Goal: Information Seeking & Learning: Learn about a topic

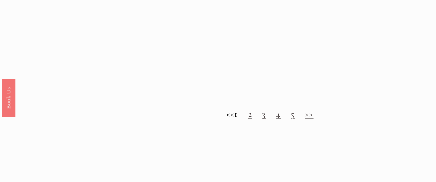
scroll to position [627, 0]
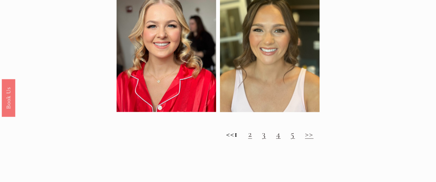
click at [252, 138] on link "2" at bounding box center [250, 133] width 4 height 11
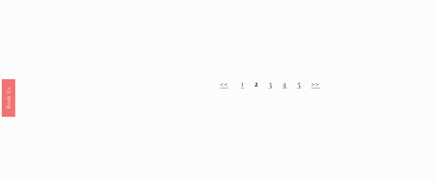
scroll to position [634, 0]
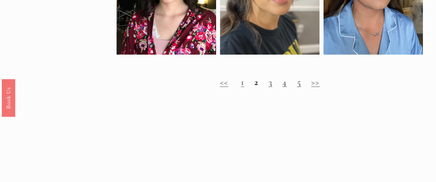
click at [269, 87] on link "3" at bounding box center [270, 81] width 4 height 11
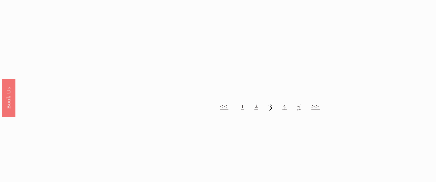
scroll to position [648, 0]
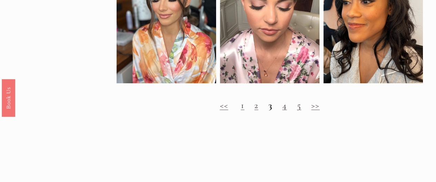
click at [285, 110] on link "4" at bounding box center [284, 104] width 4 height 11
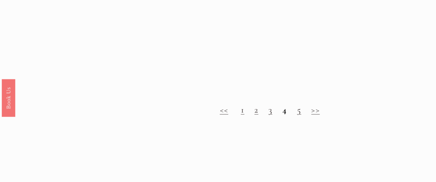
scroll to position [659, 0]
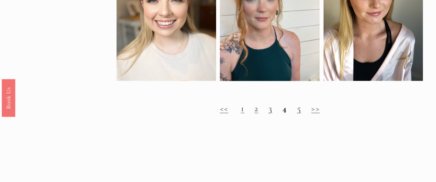
click at [299, 113] on link "5" at bounding box center [299, 108] width 4 height 11
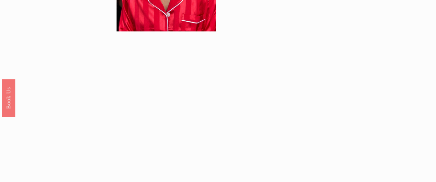
scroll to position [473, 0]
